Goal: Navigation & Orientation: Find specific page/section

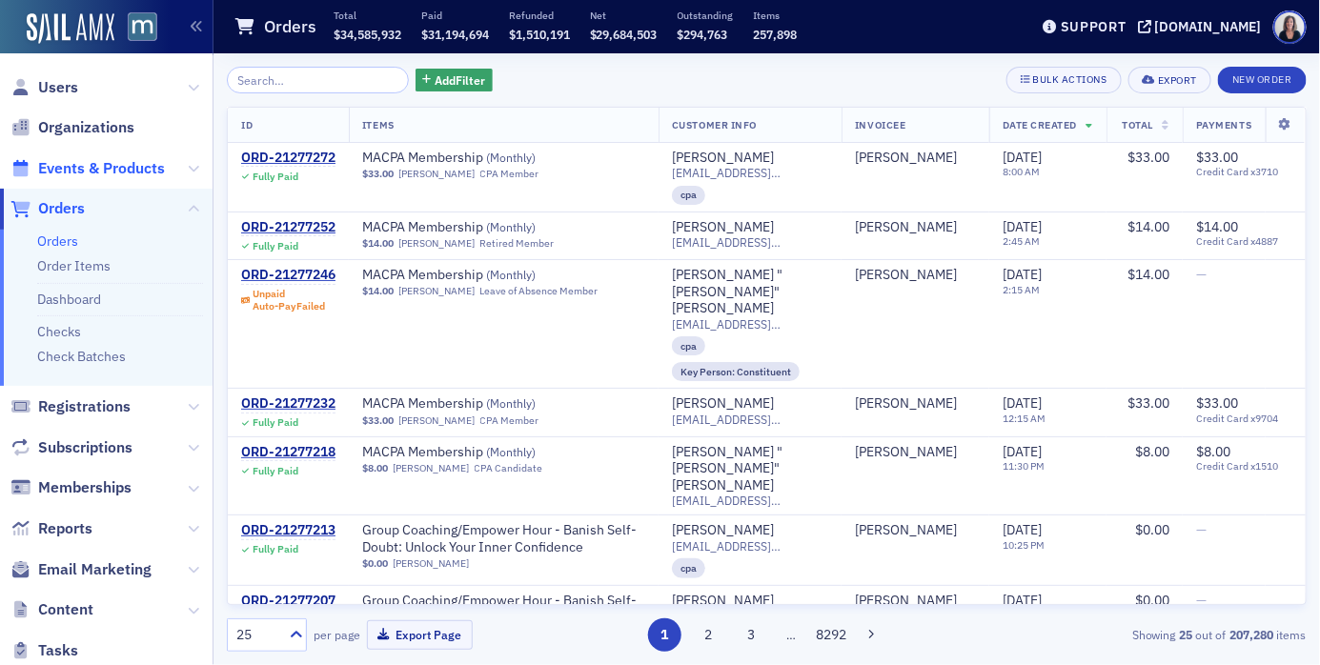
click at [88, 162] on span "Events & Products" at bounding box center [101, 168] width 127 height 21
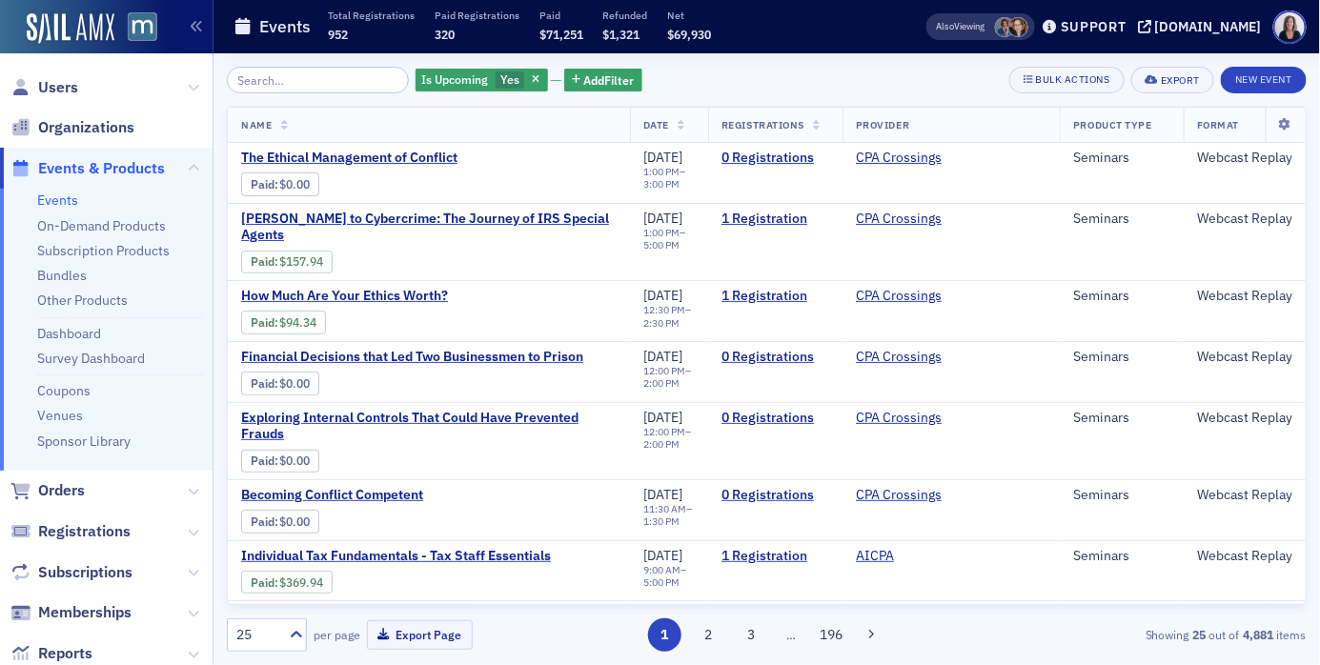
click at [82, 169] on span "Events & Products" at bounding box center [101, 168] width 127 height 21
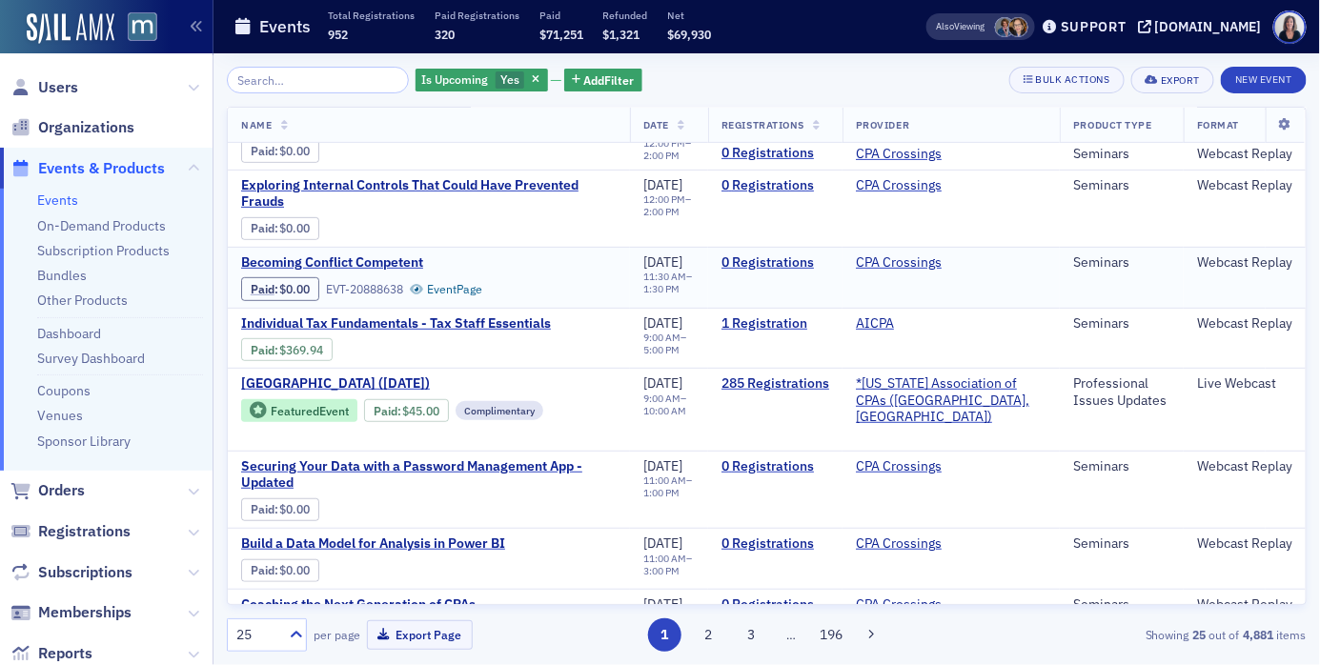
scroll to position [200, 0]
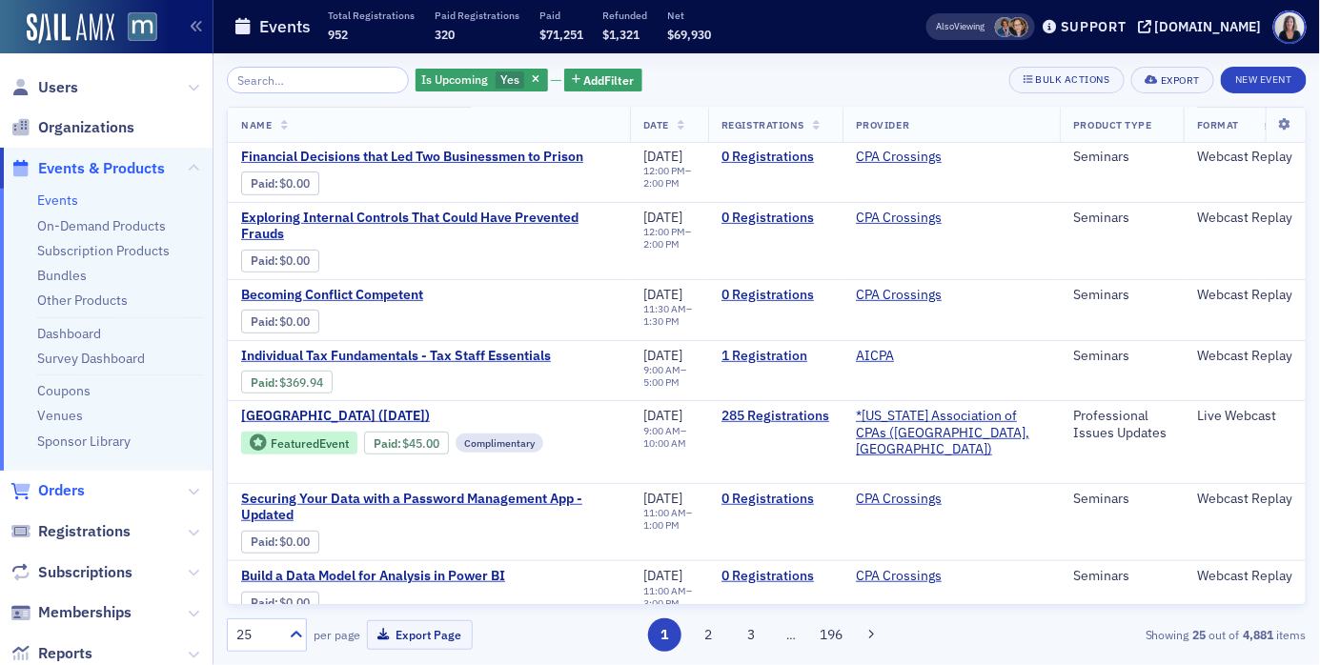
click at [68, 485] on span "Orders" at bounding box center [61, 491] width 47 height 21
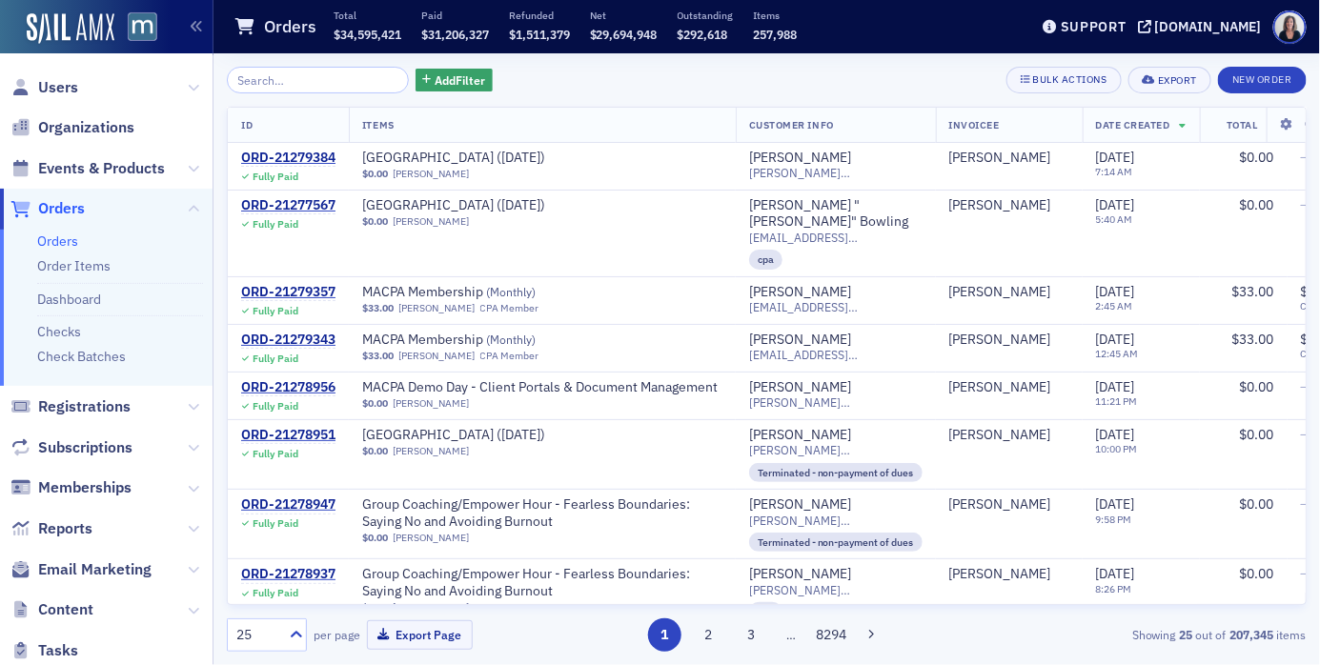
click at [72, 211] on span "Orders" at bounding box center [61, 208] width 47 height 21
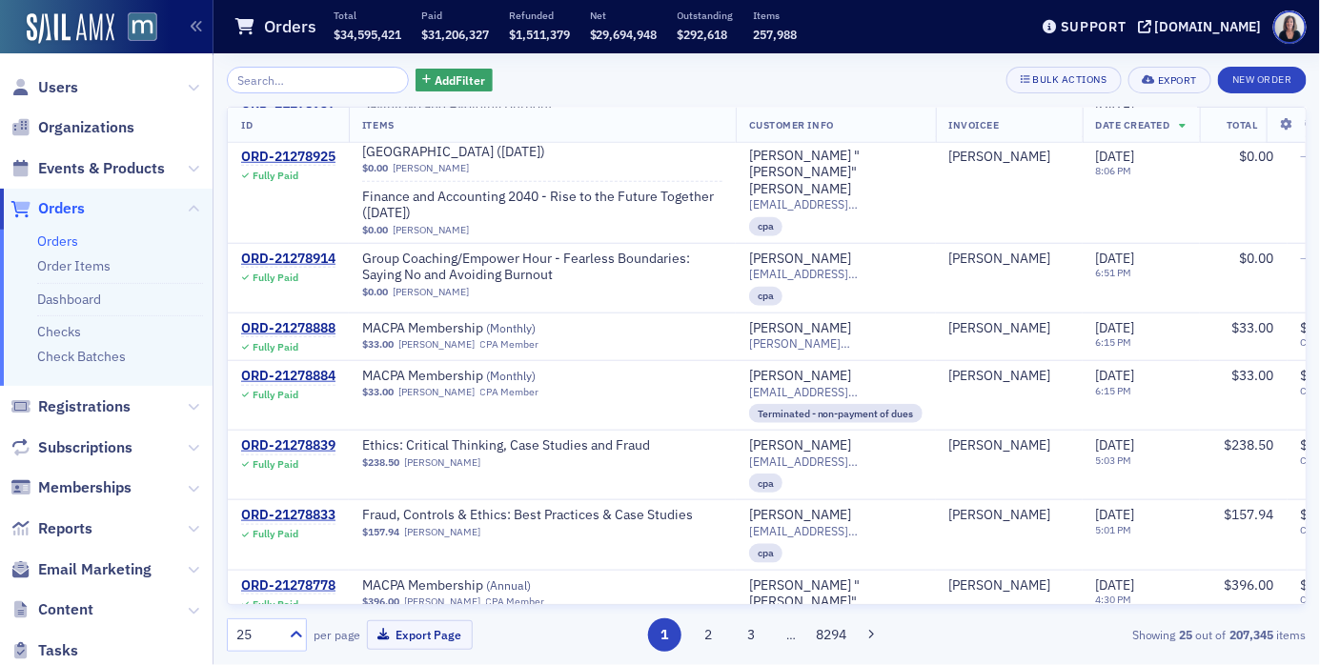
scroll to position [501, 0]
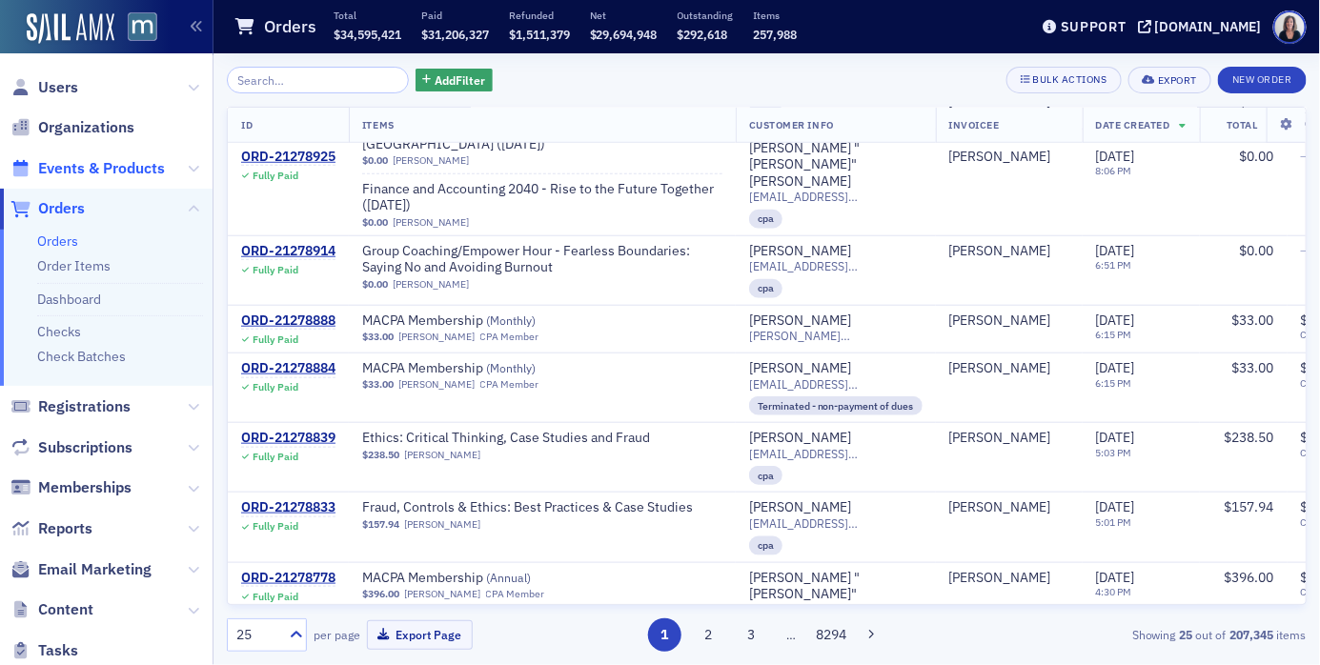
click at [129, 164] on span "Events & Products" at bounding box center [101, 168] width 127 height 21
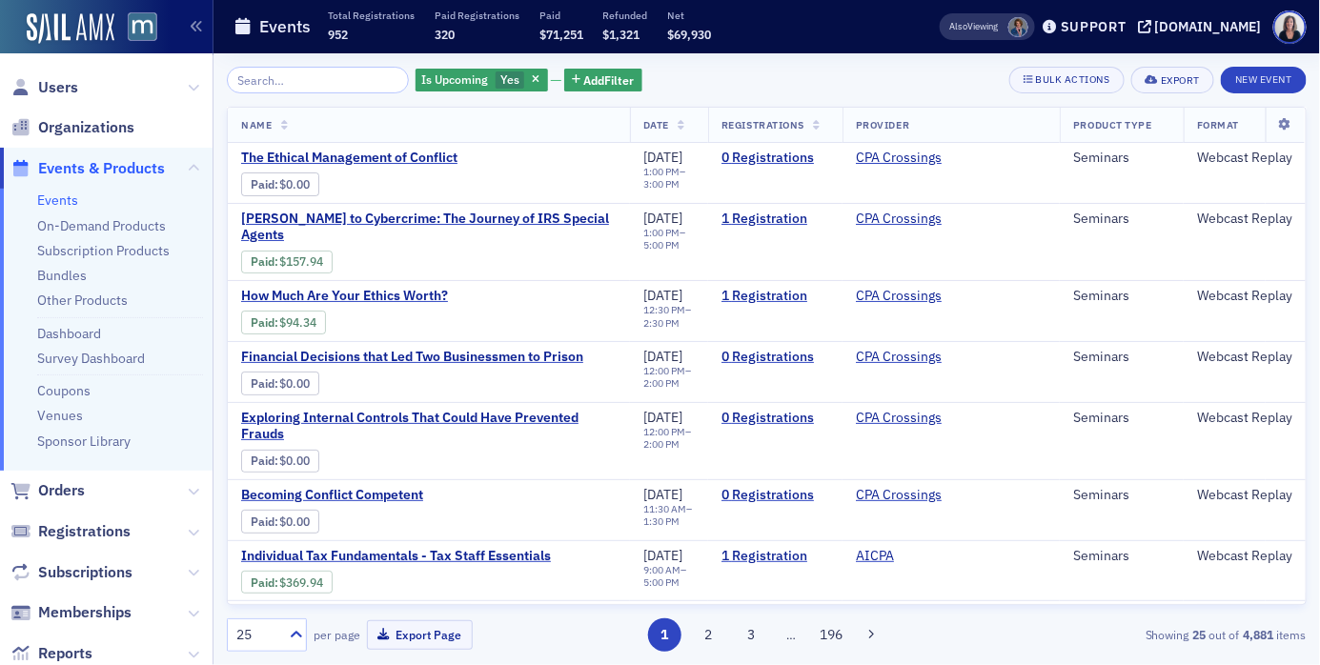
click at [122, 161] on span "Events & Products" at bounding box center [101, 168] width 127 height 21
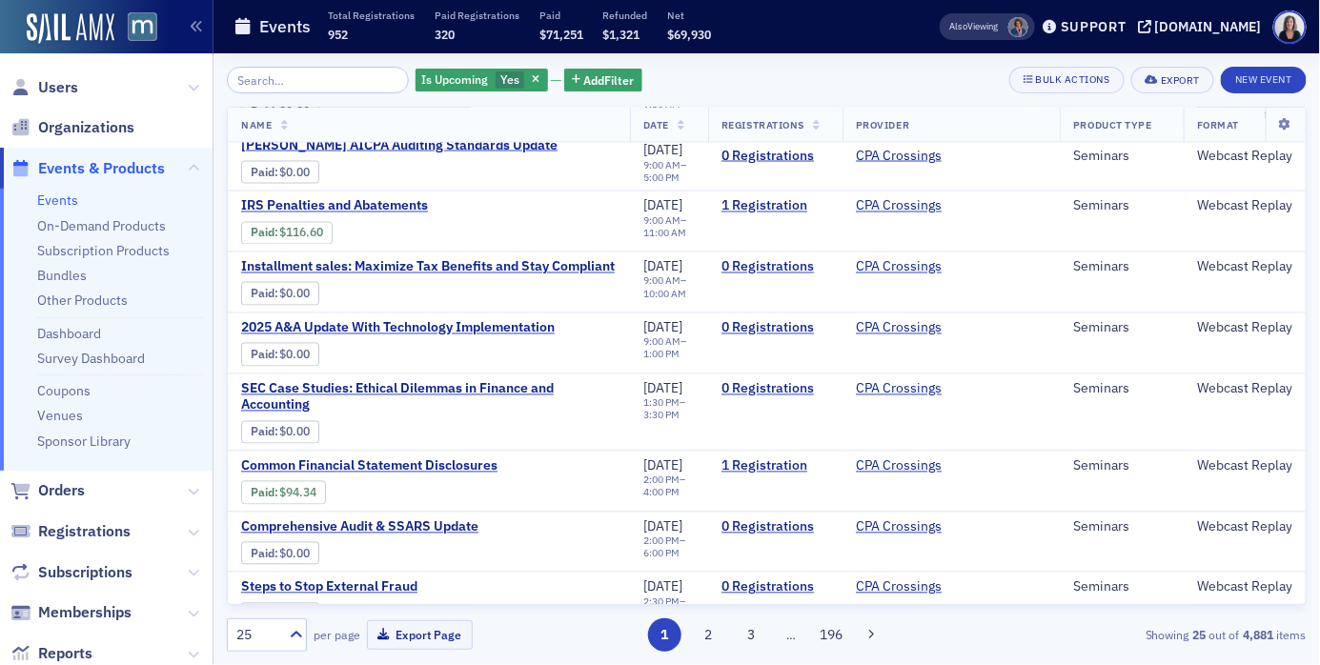
scroll to position [1131, 0]
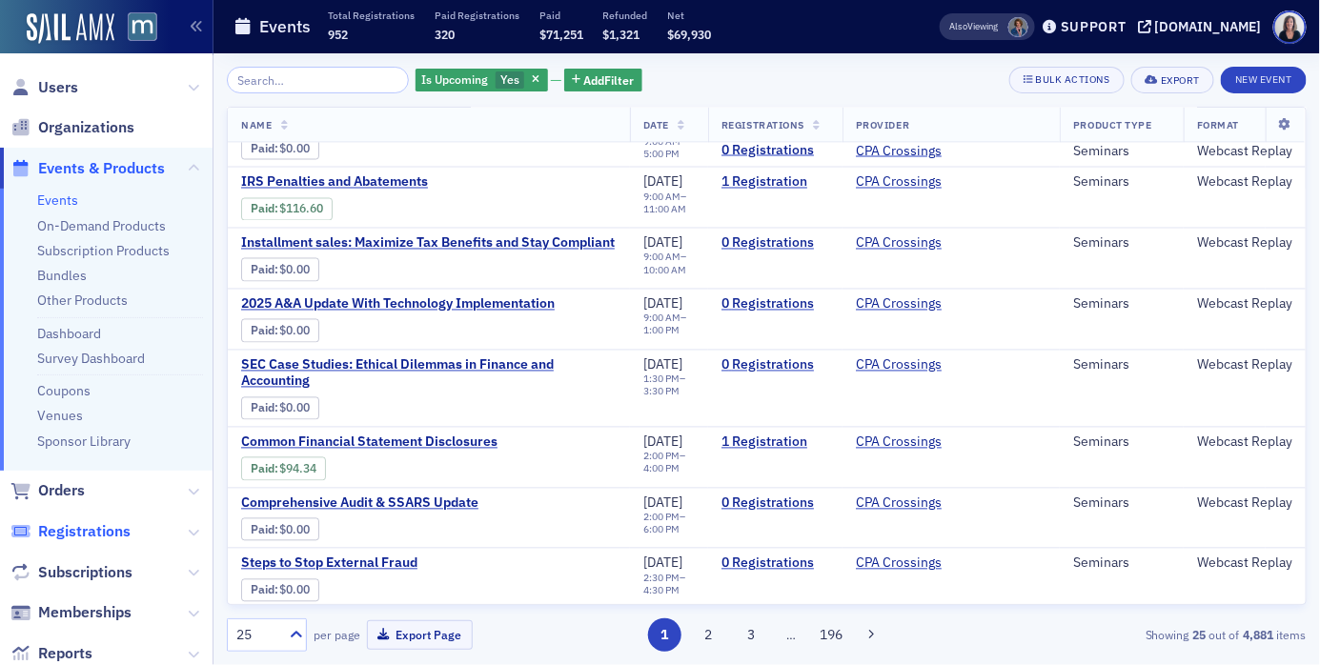
click at [74, 527] on span "Registrations" at bounding box center [84, 532] width 92 height 21
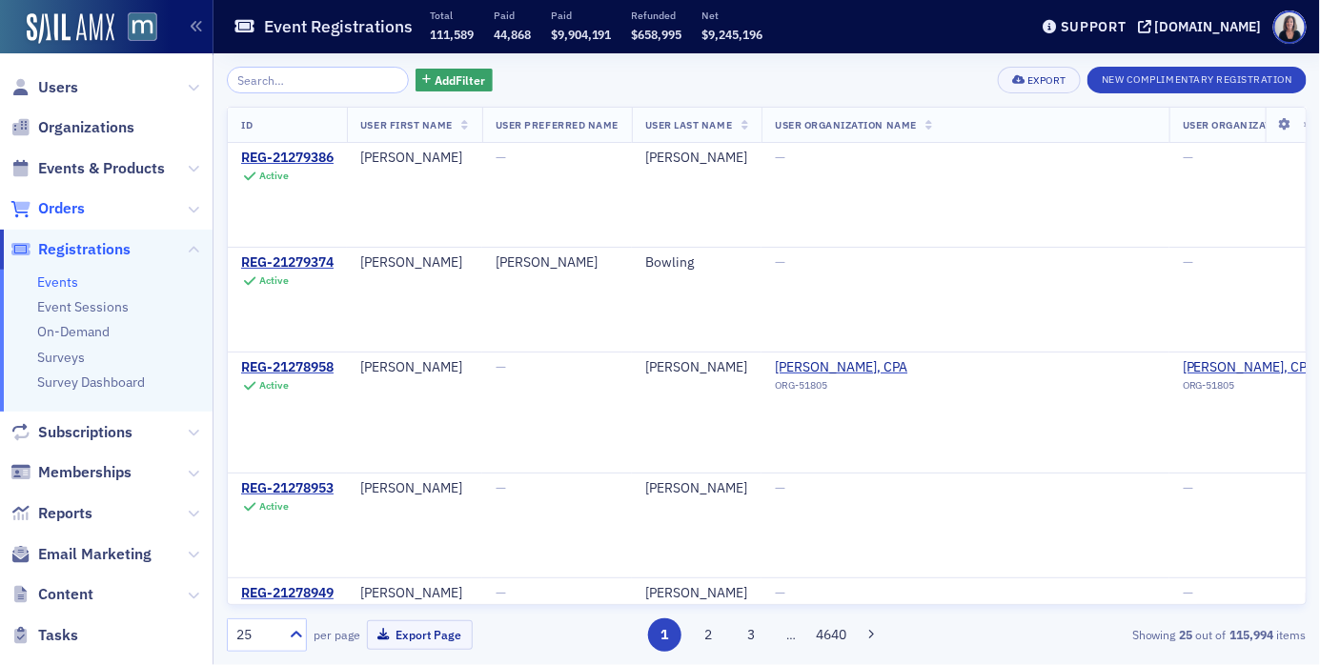
click at [74, 206] on span "Orders" at bounding box center [61, 208] width 47 height 21
